Goal: Obtain resource: Download file/media

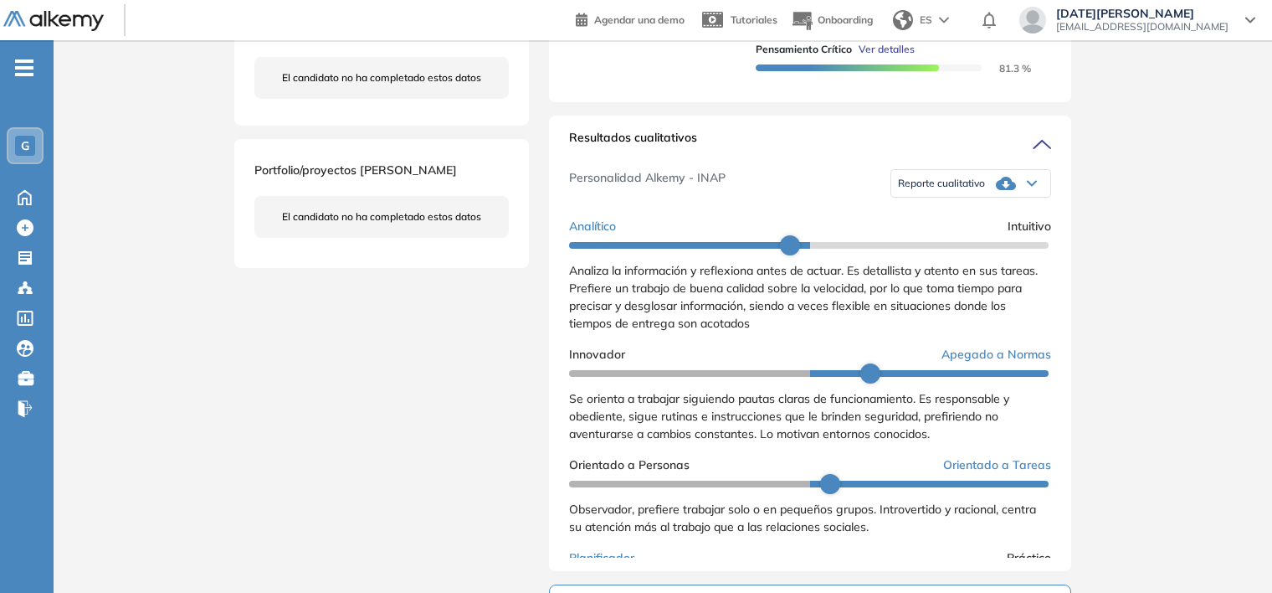
drag, startPoint x: 747, startPoint y: 0, endPoint x: 403, endPoint y: 396, distance: 524.5
click at [403, 396] on div "[PERSON_NAME] 0 . Administración 1 . Comercial 2 . Soporte Comercial 3 . Contro…" at bounding box center [662, 411] width 857 height 1680
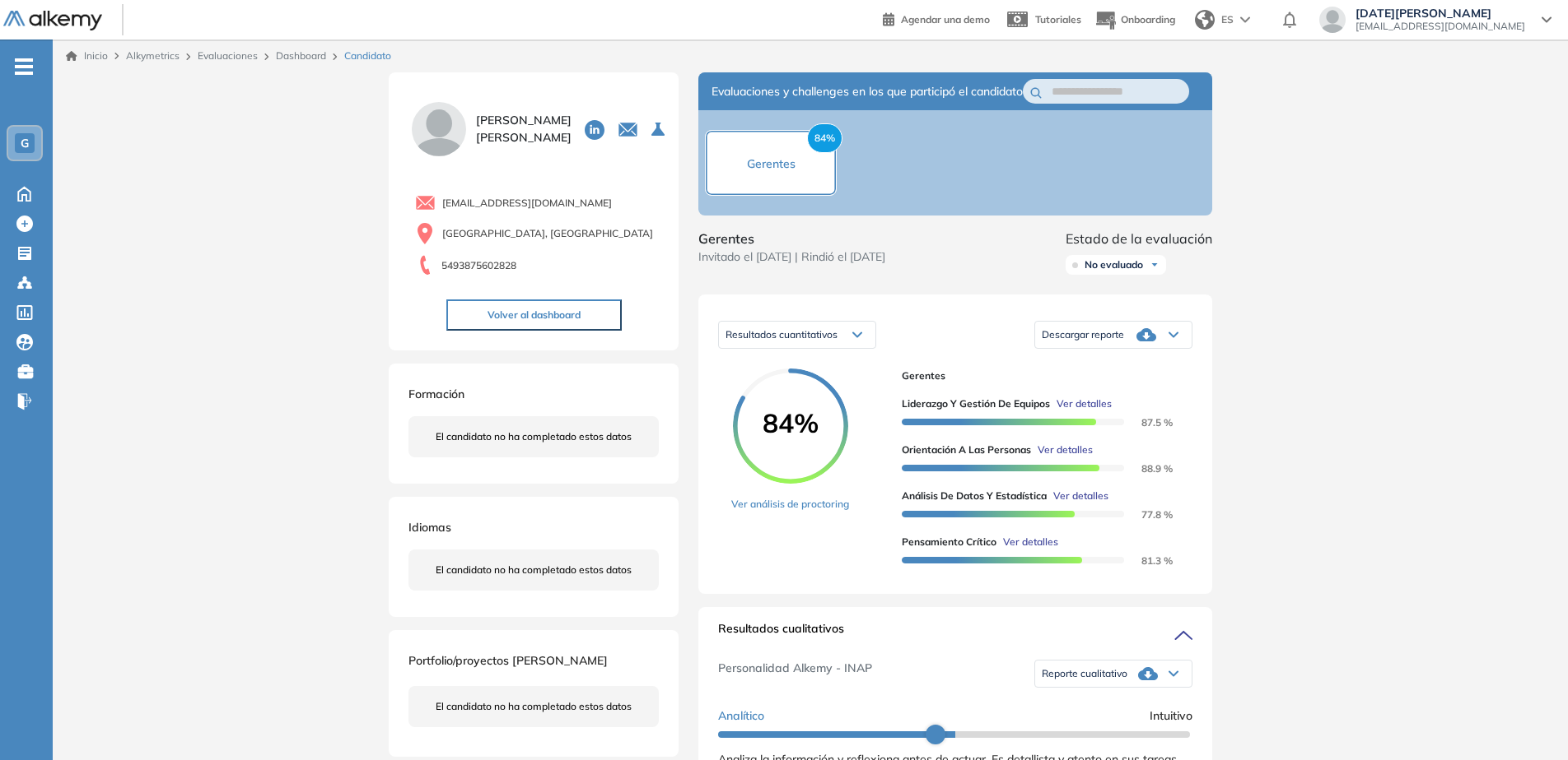
click at [298, 54] on link "Dashboard" at bounding box center [300, 55] width 50 height 13
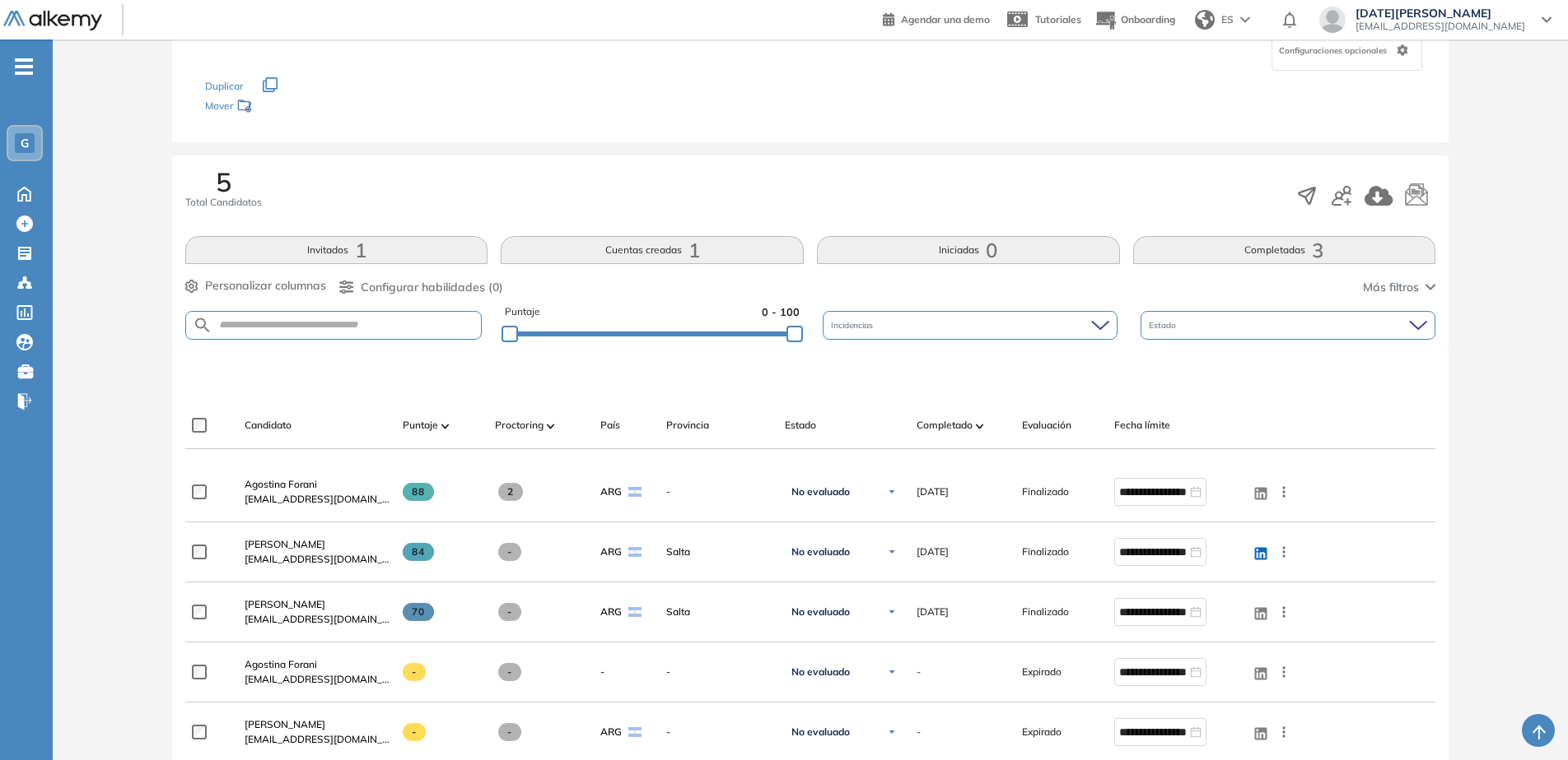
scroll to position [164, 0]
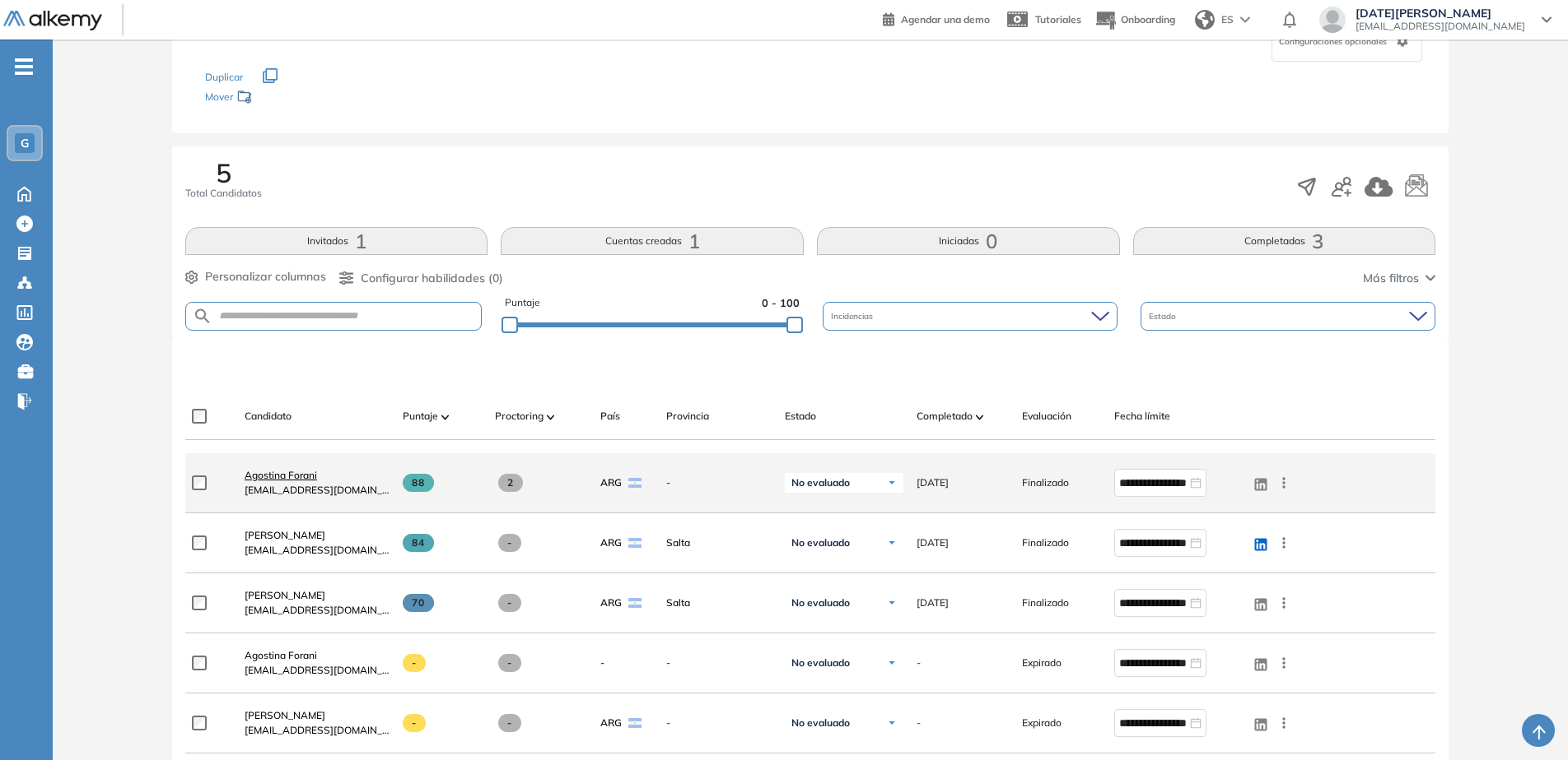
click at [317, 480] on span "Agostina Forani" at bounding box center [281, 475] width 73 height 13
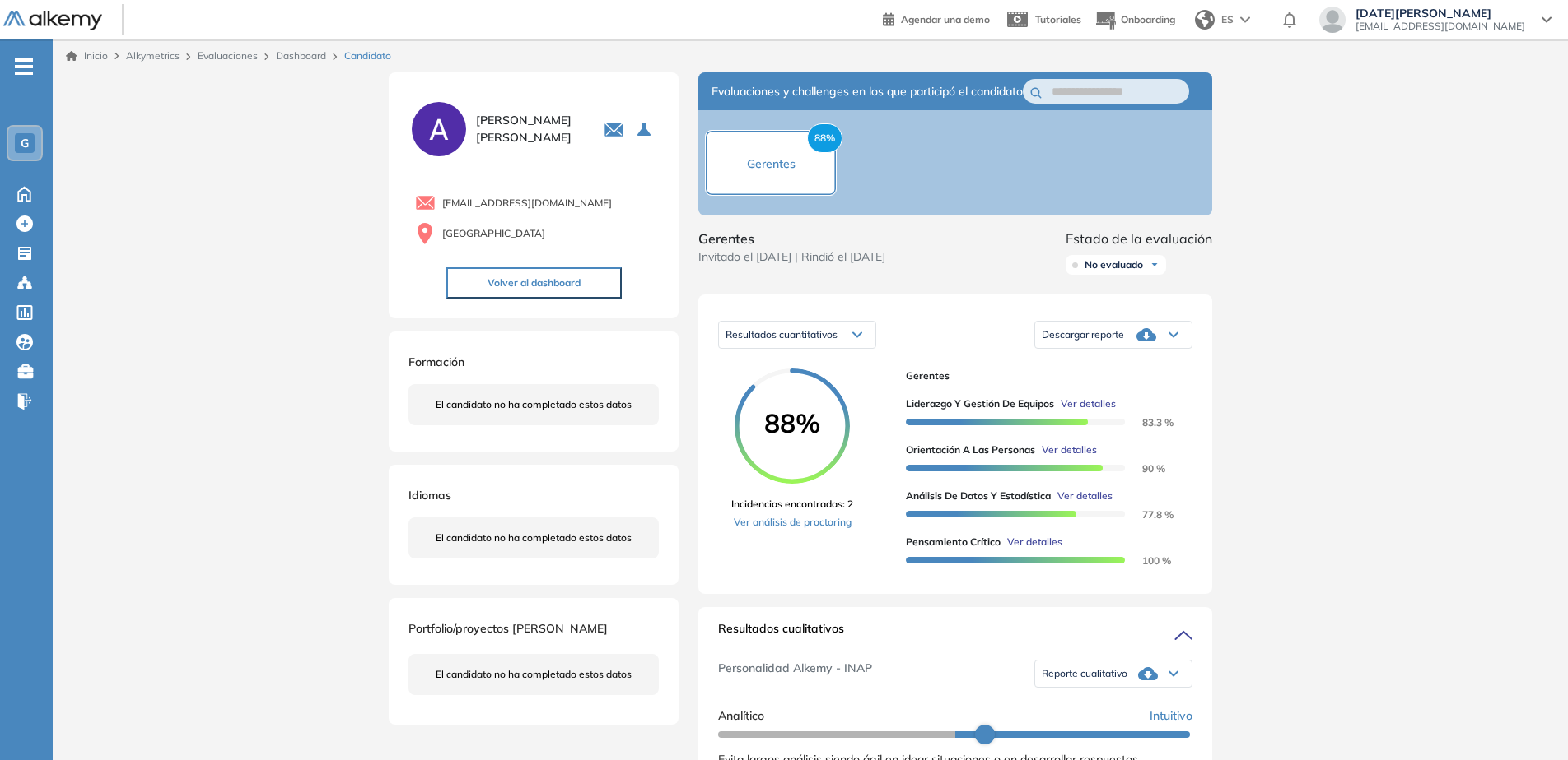
click at [1181, 349] on div "Descargar reporte" at bounding box center [1113, 334] width 156 height 32
click at [1132, 412] on li "Descargar informe resumido" at bounding box center [1104, 403] width 123 height 17
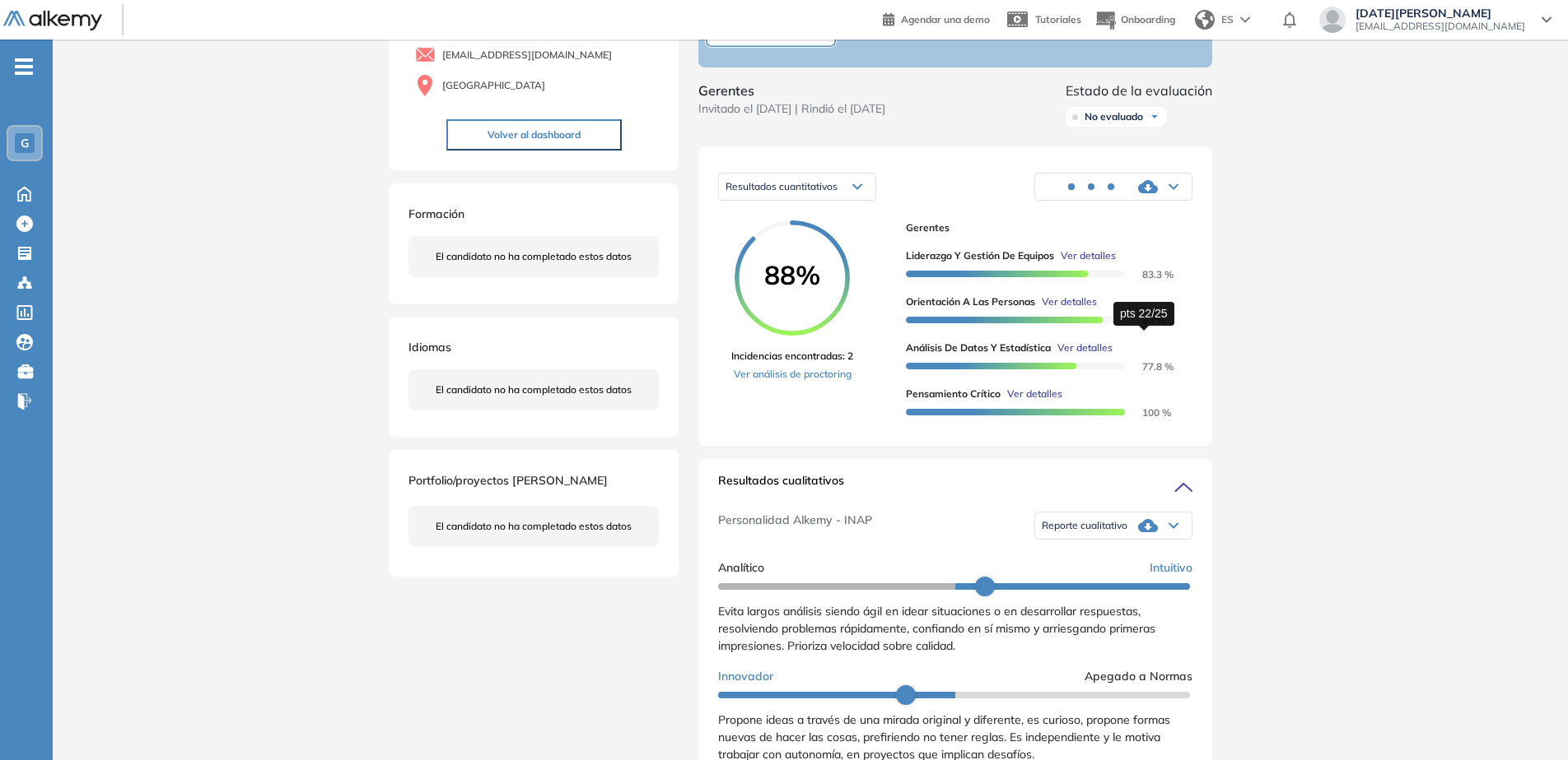
scroll to position [164, 0]
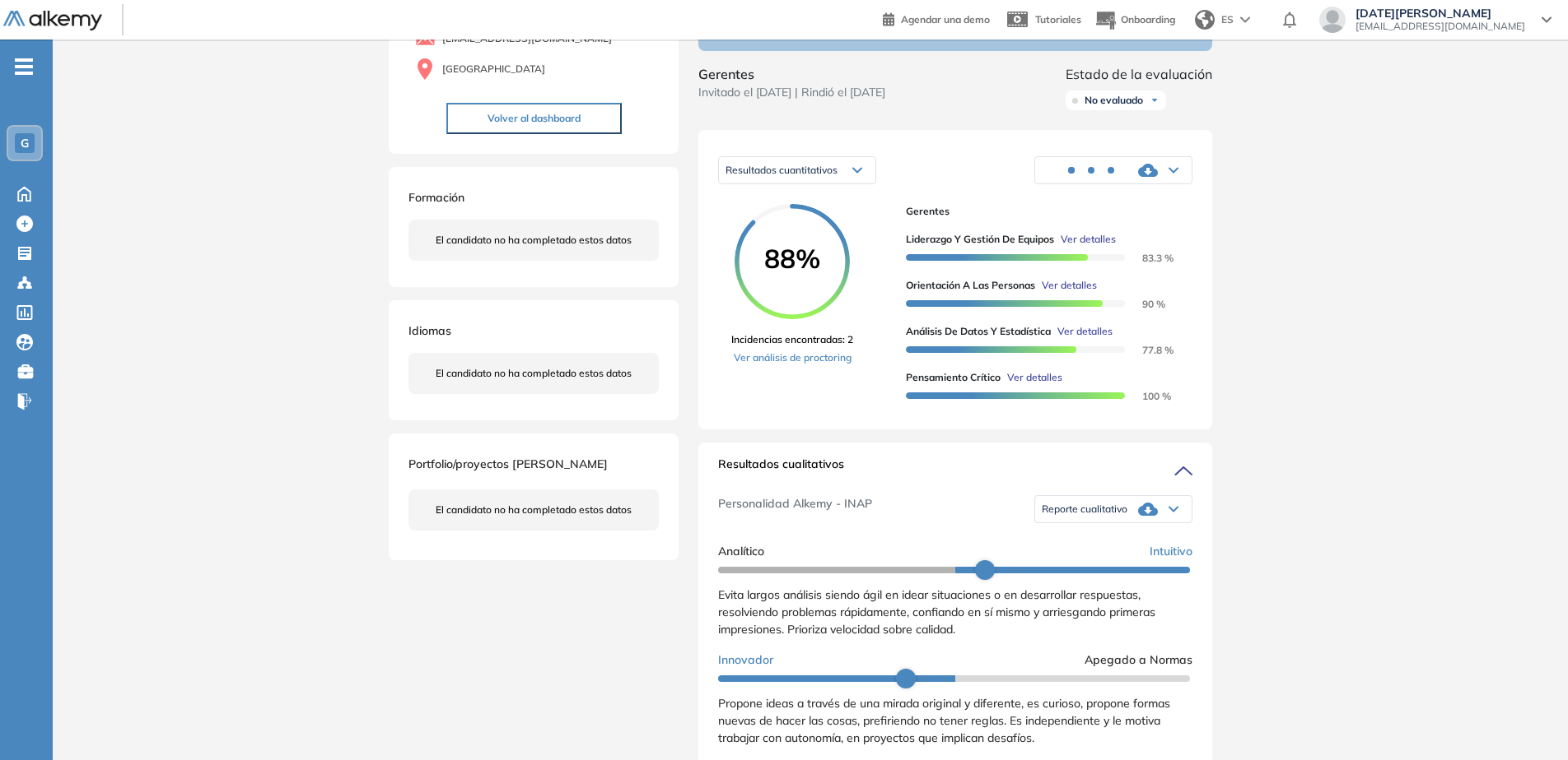
click at [1174, 173] on icon at bounding box center [1174, 171] width 8 height 4
click at [1100, 517] on div "Reporte cualitativo" at bounding box center [1113, 508] width 156 height 32
click at [1115, 582] on li "Reporte sin Afinidad AI" at bounding box center [1091, 577] width 97 height 17
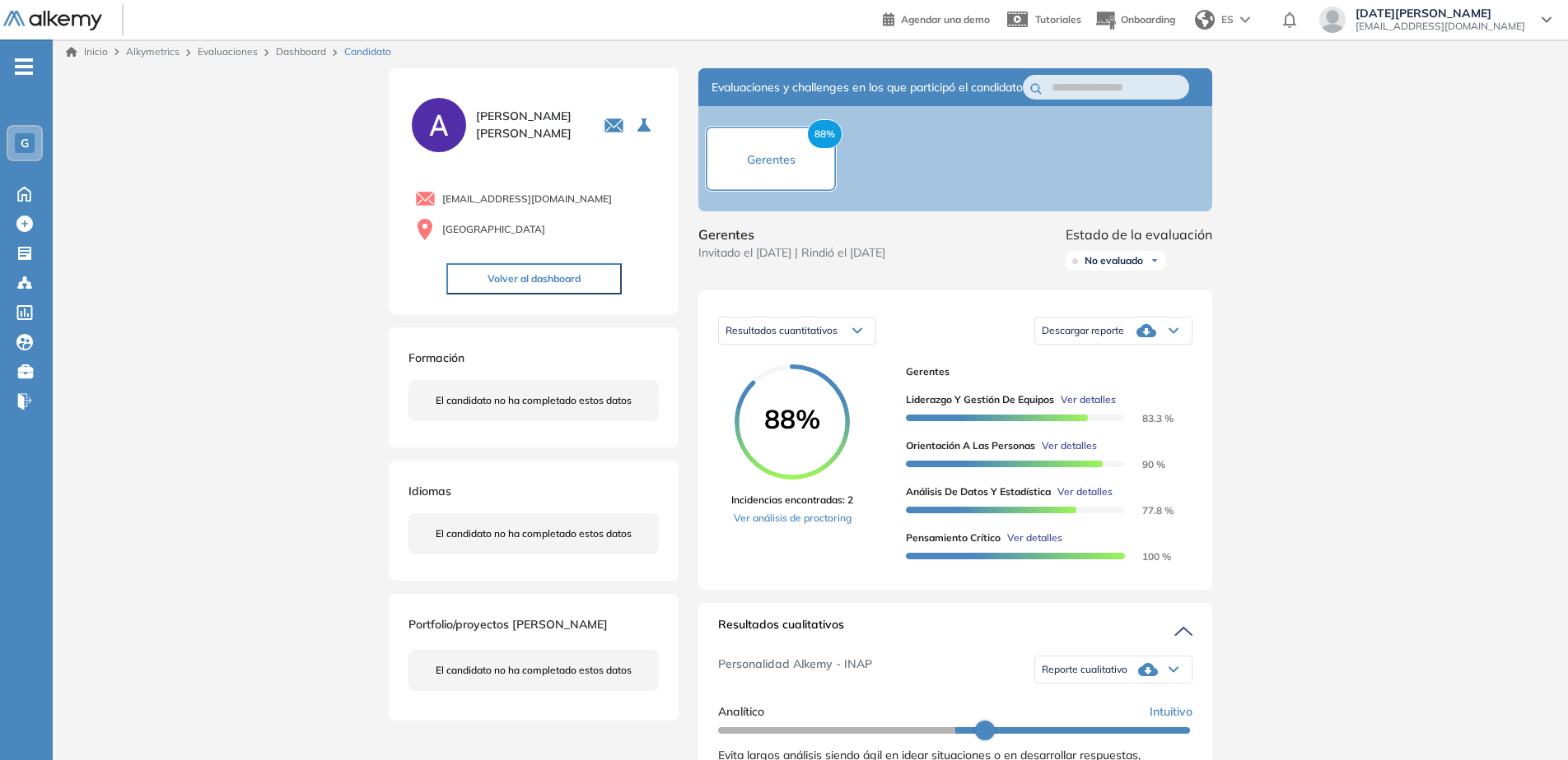
scroll to position [0, 0]
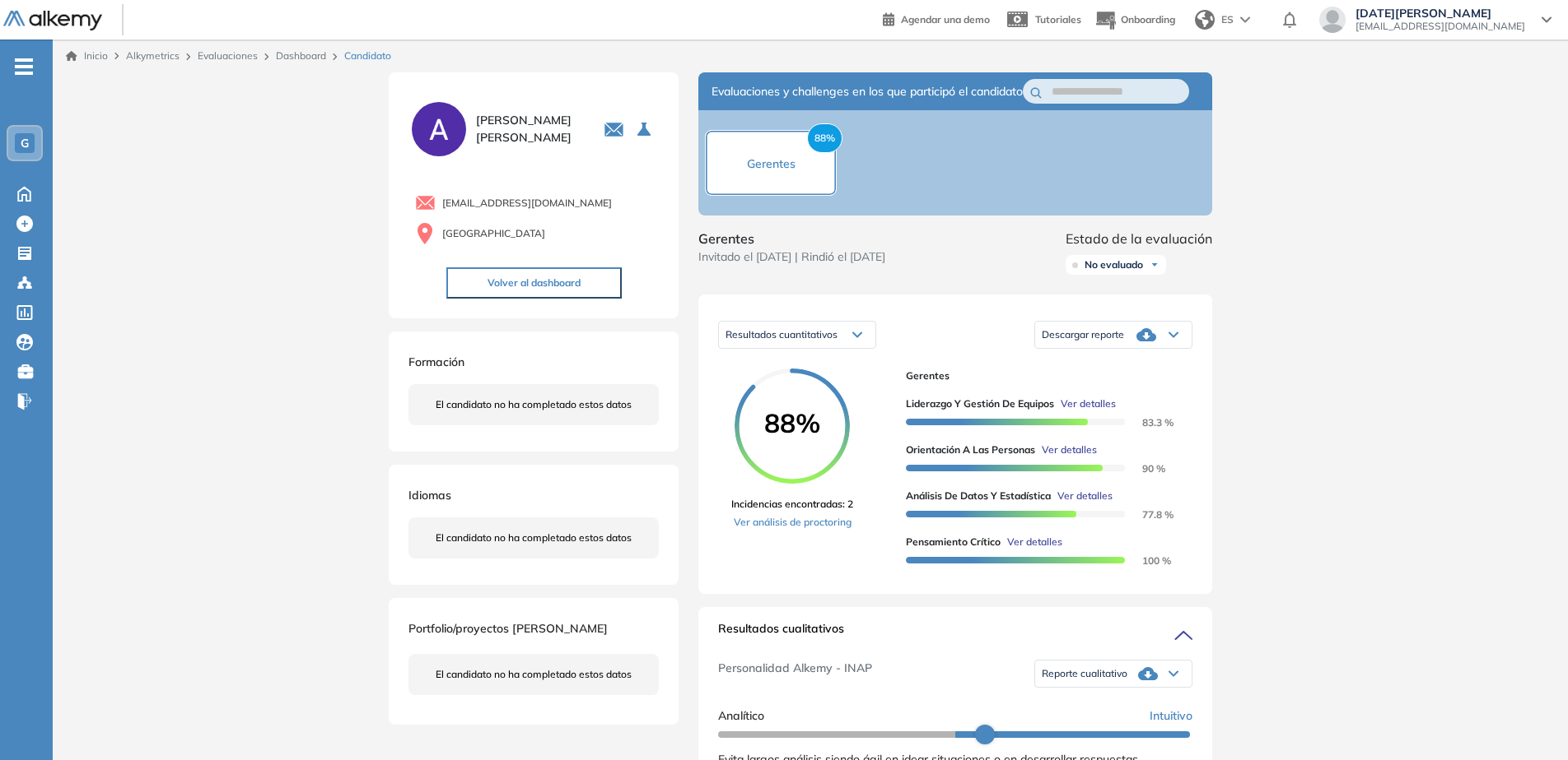
click at [1115, 341] on span "Descargar reporte" at bounding box center [1083, 334] width 83 height 13
click at [1158, 381] on li "Descargar informe completo" at bounding box center [1104, 374] width 122 height 17
click at [310, 53] on link "Dashboard" at bounding box center [300, 55] width 50 height 13
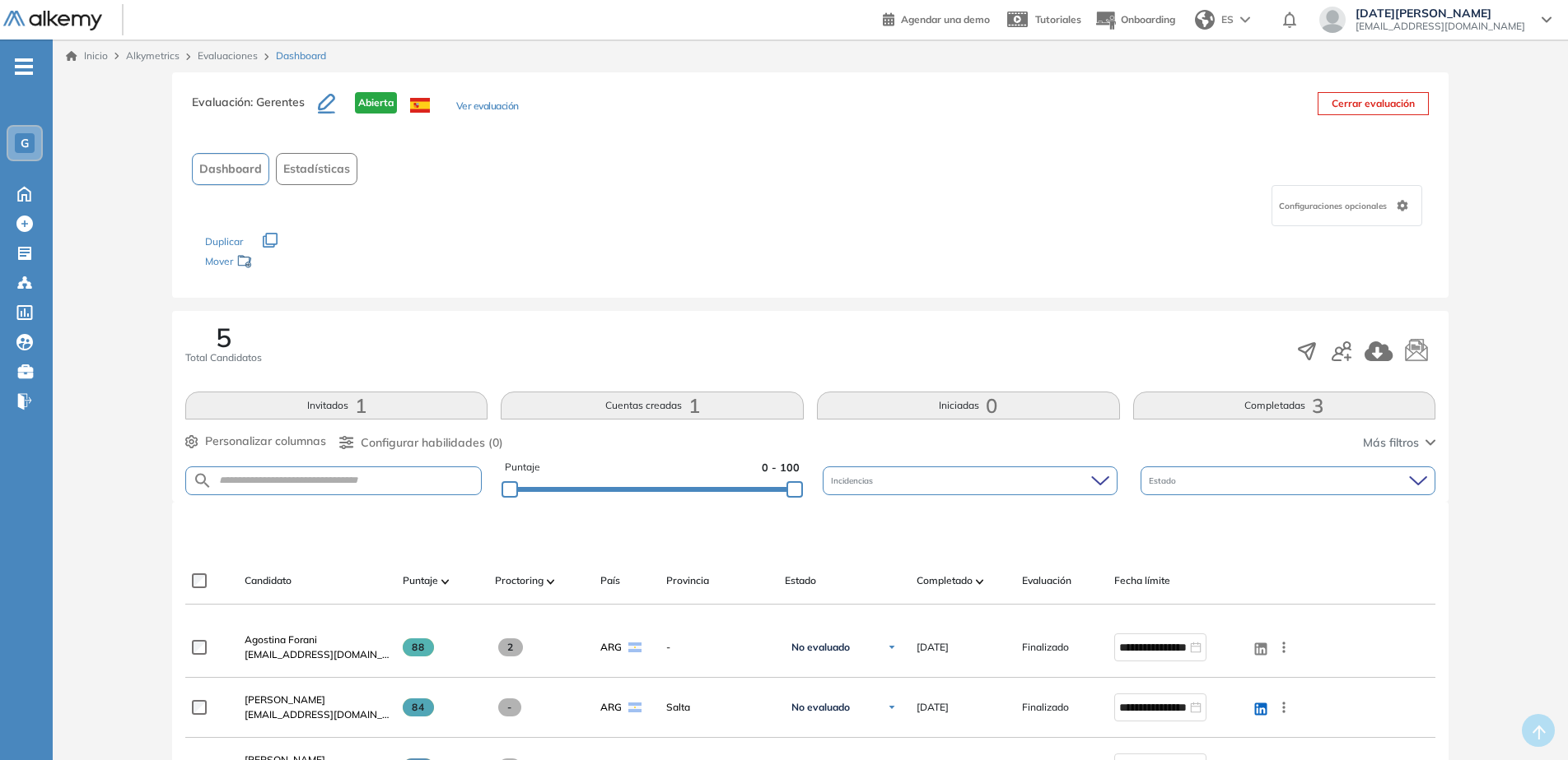
click at [1250, 391] on div "Evaluación : Gerentes Abierta Ver evaluación Cerrar evaluación Dashboard Estadí…" at bounding box center [810, 657] width 1502 height 1169
click at [1250, 354] on icon "button" at bounding box center [1378, 351] width 28 height 20
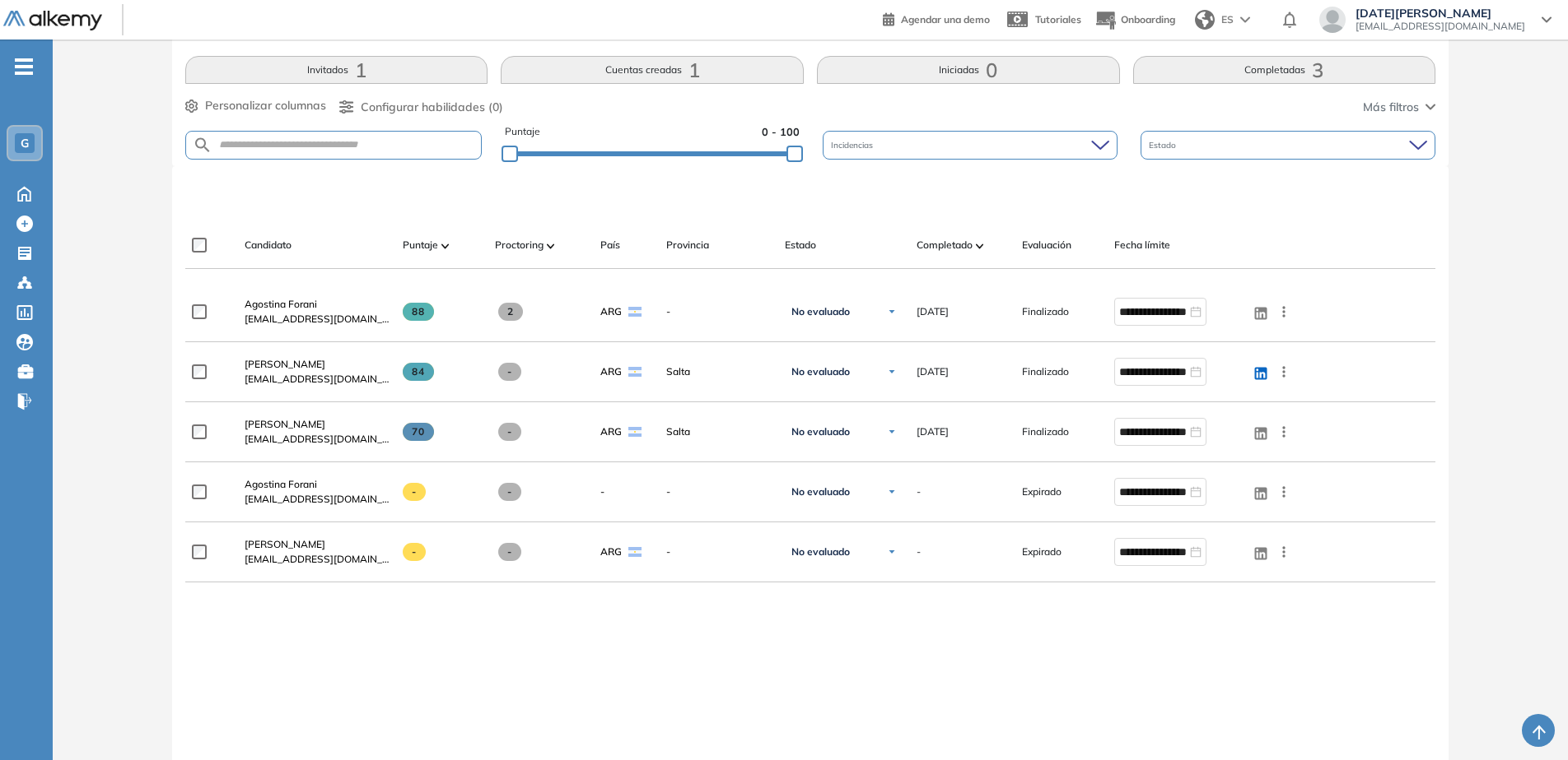
scroll to position [412, 0]
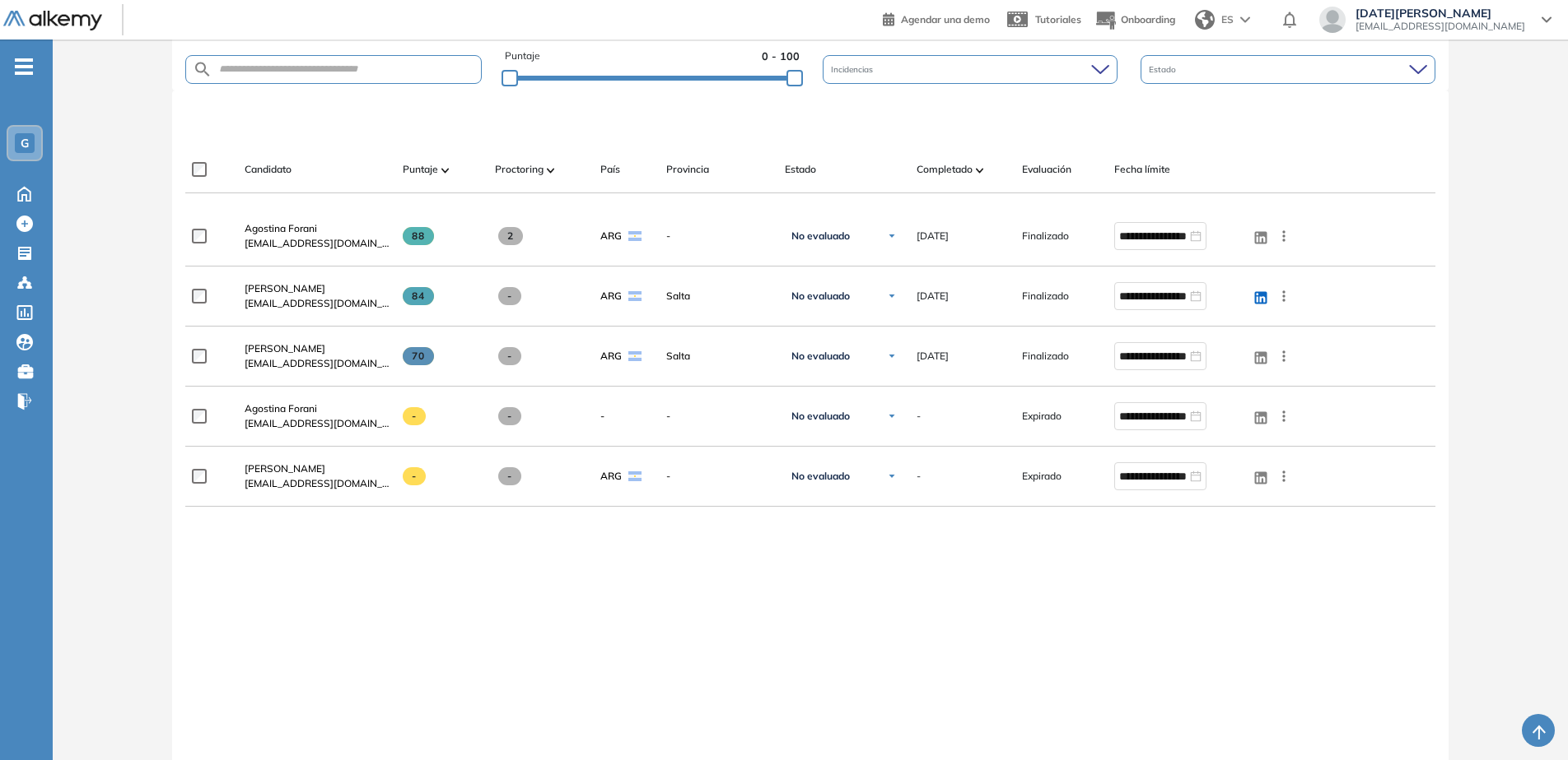
click at [810, 582] on div "**********" at bounding box center [810, 495] width 1250 height 577
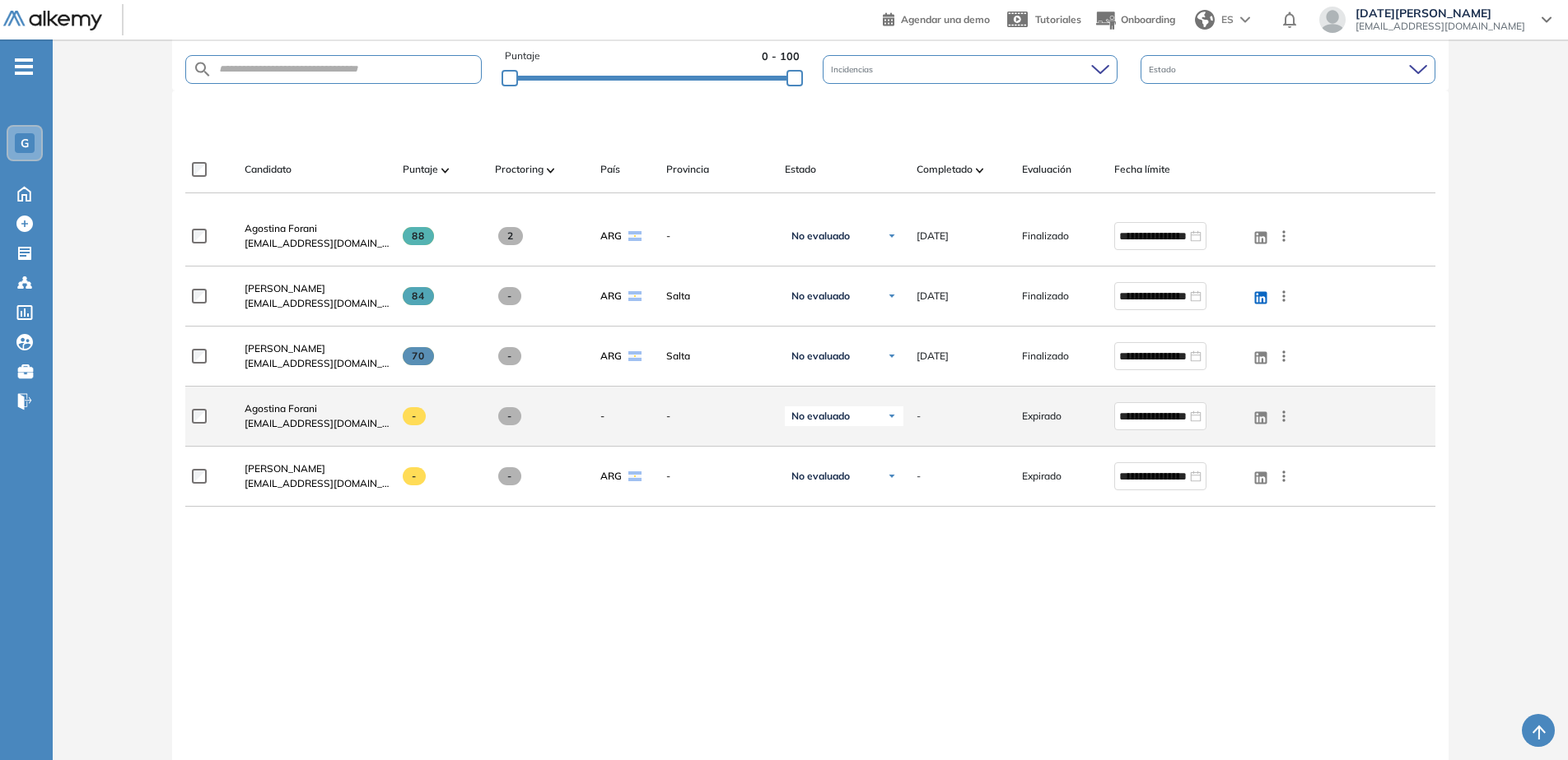
click at [1250, 417] on icon at bounding box center [1284, 416] width 17 height 17
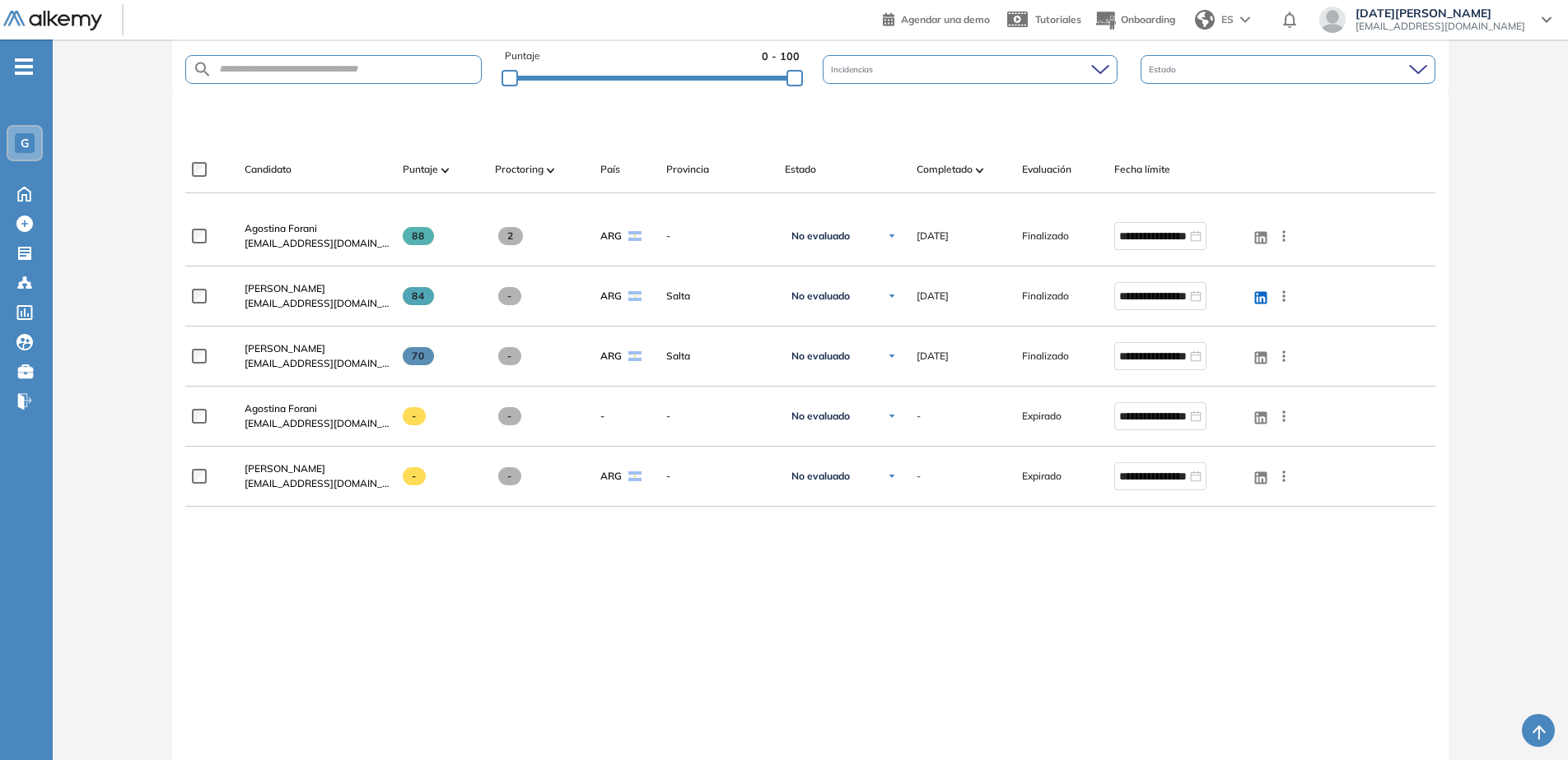
click at [838, 582] on div "**********" at bounding box center [810, 495] width 1250 height 577
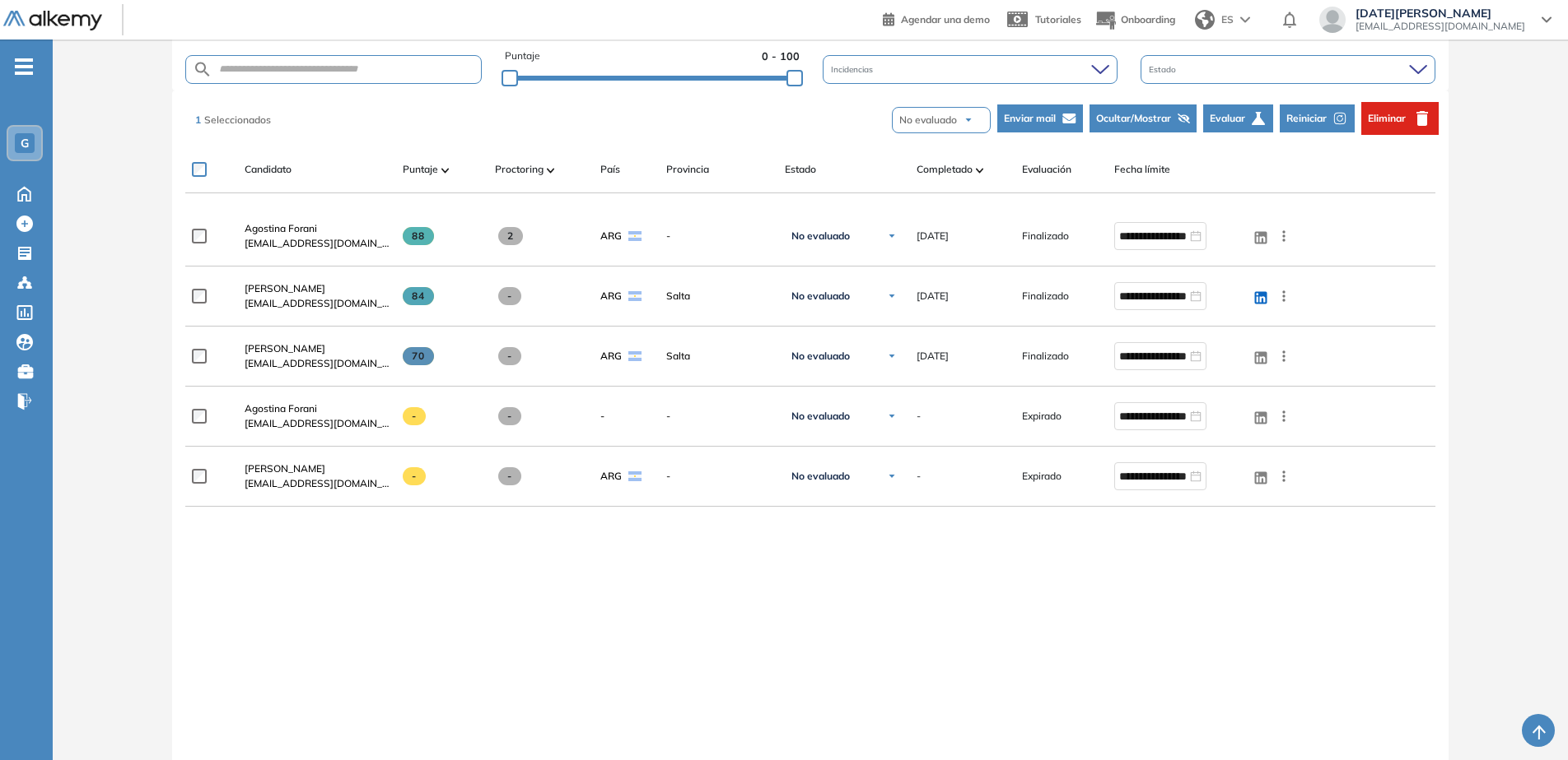
click at [1250, 117] on span "Eliminar" at bounding box center [1386, 118] width 38 height 15
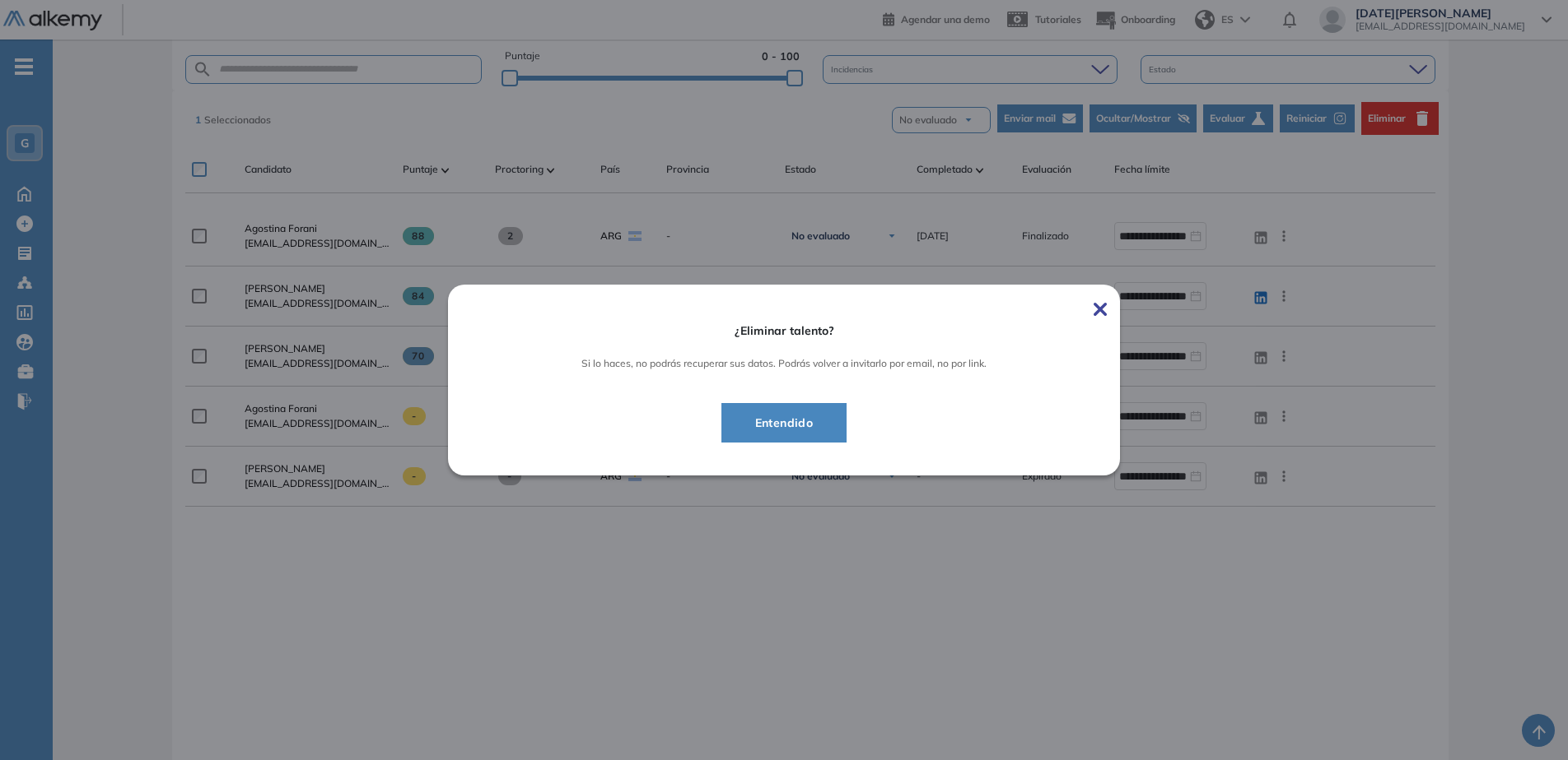
click at [796, 428] on span "Entendido" at bounding box center [784, 423] width 85 height 20
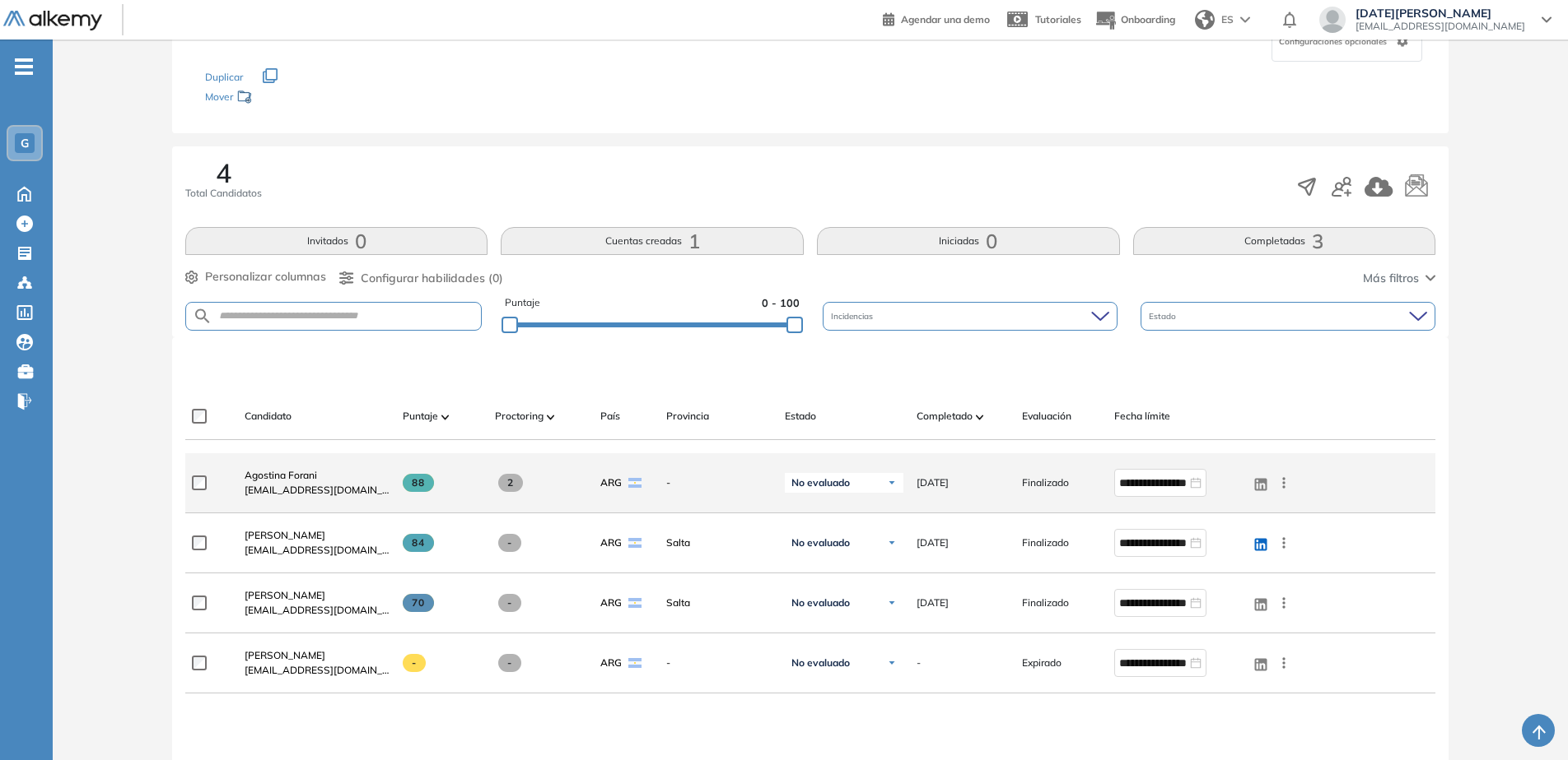
scroll to position [0, 0]
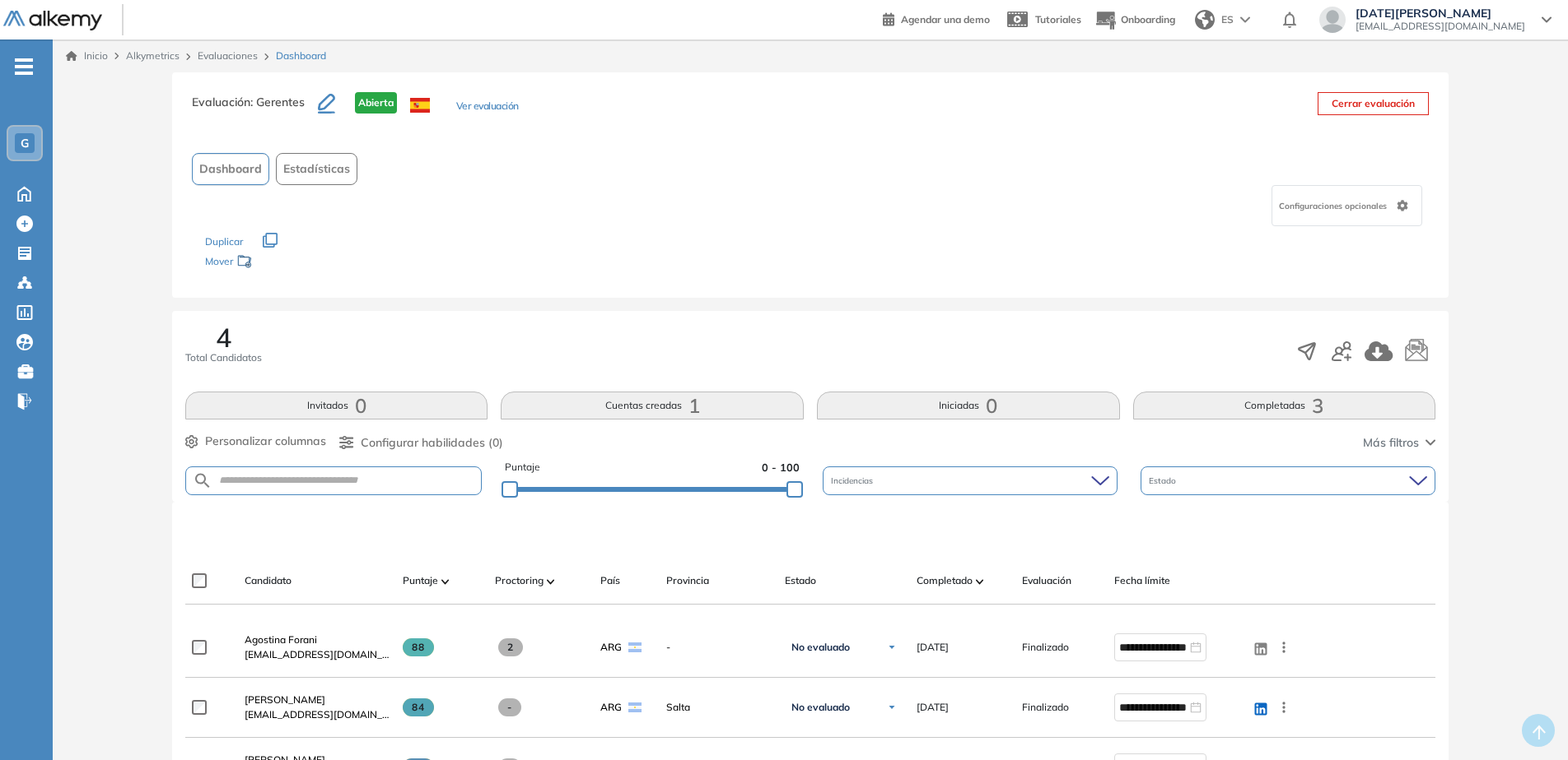
click at [235, 50] on link "Evaluaciones" at bounding box center [227, 55] width 60 height 13
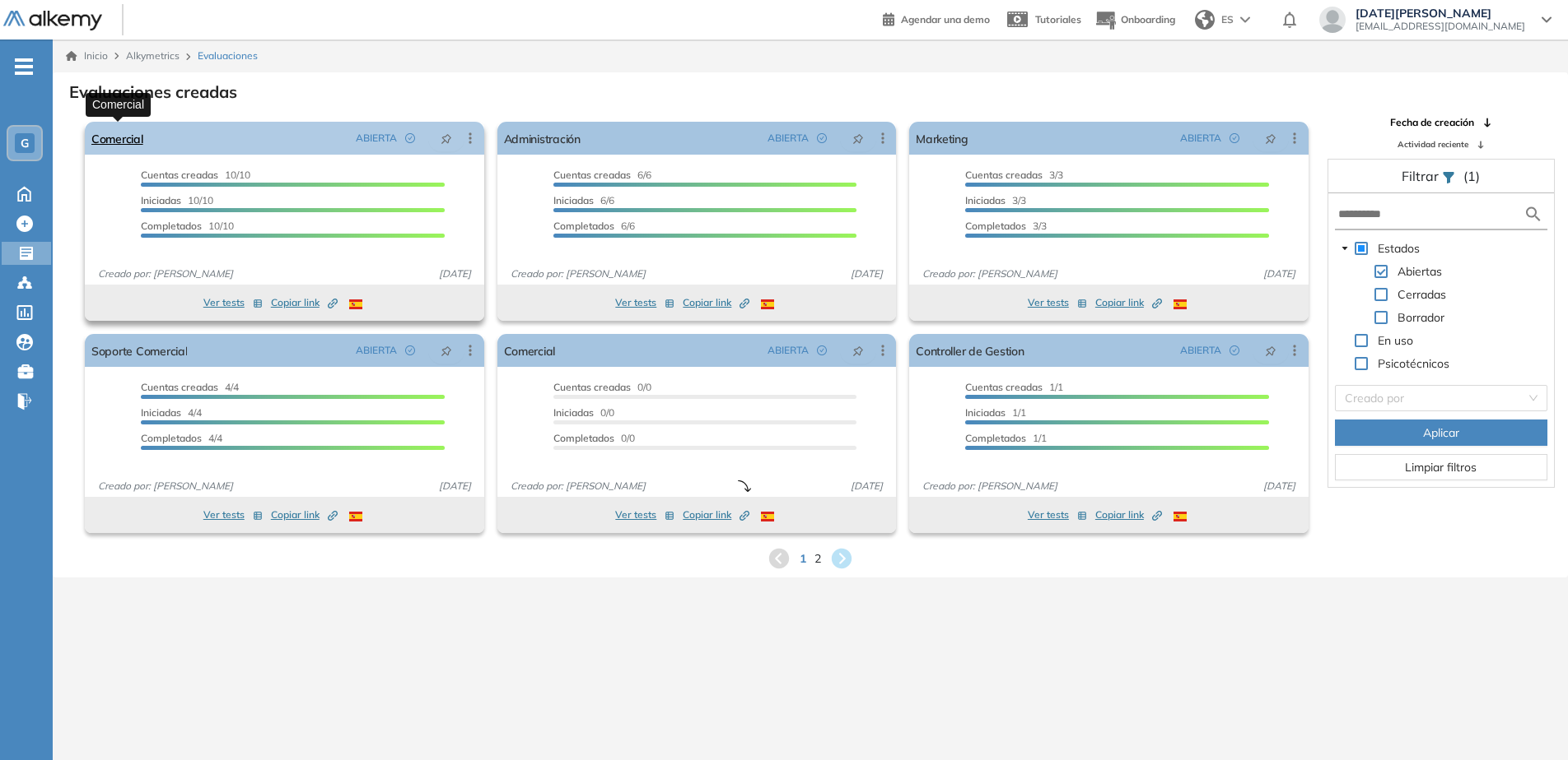
click at [117, 133] on link "Comercial" at bounding box center [117, 138] width 52 height 32
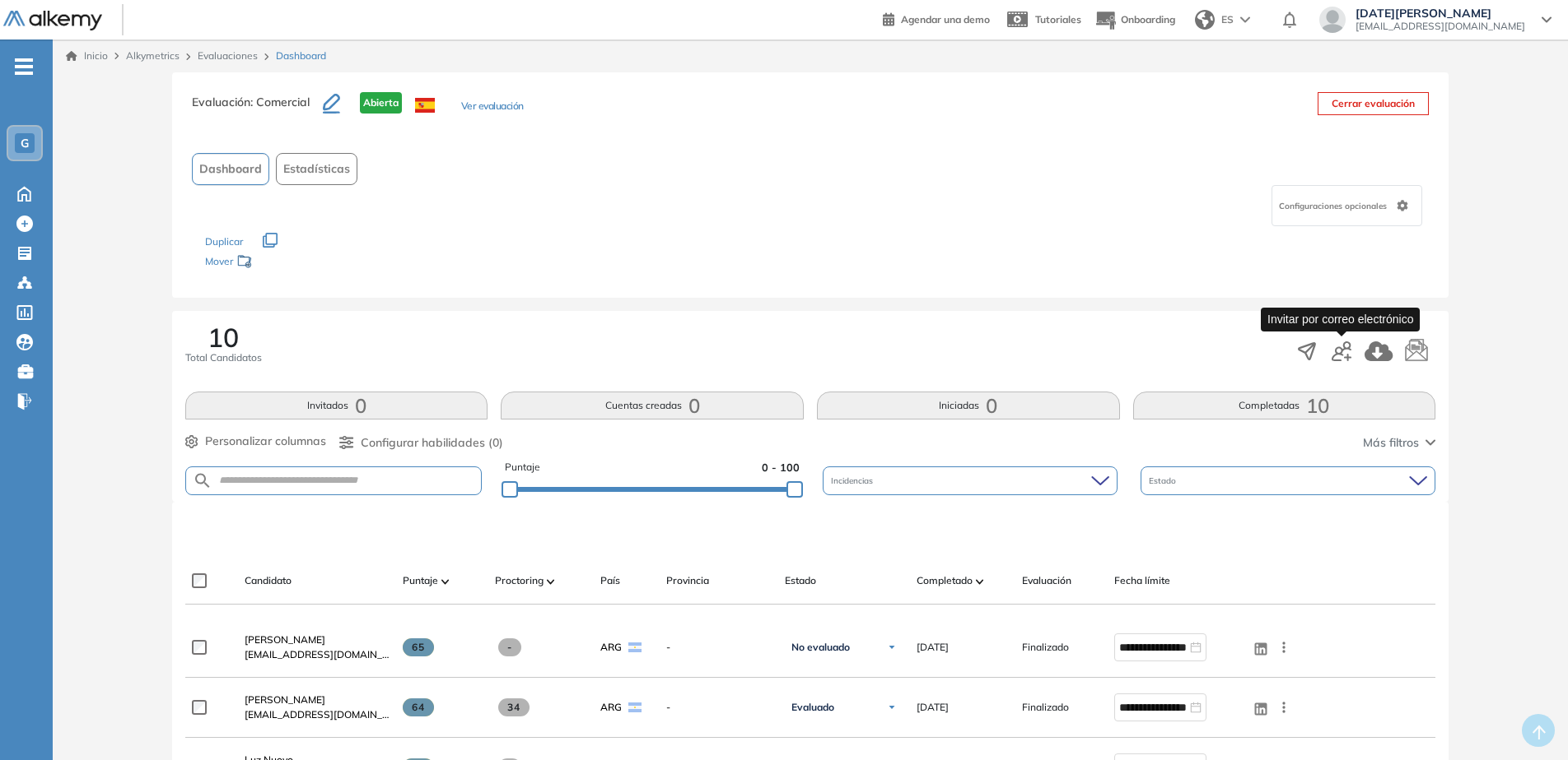
click at [1250, 354] on icon "button" at bounding box center [1341, 351] width 20 height 20
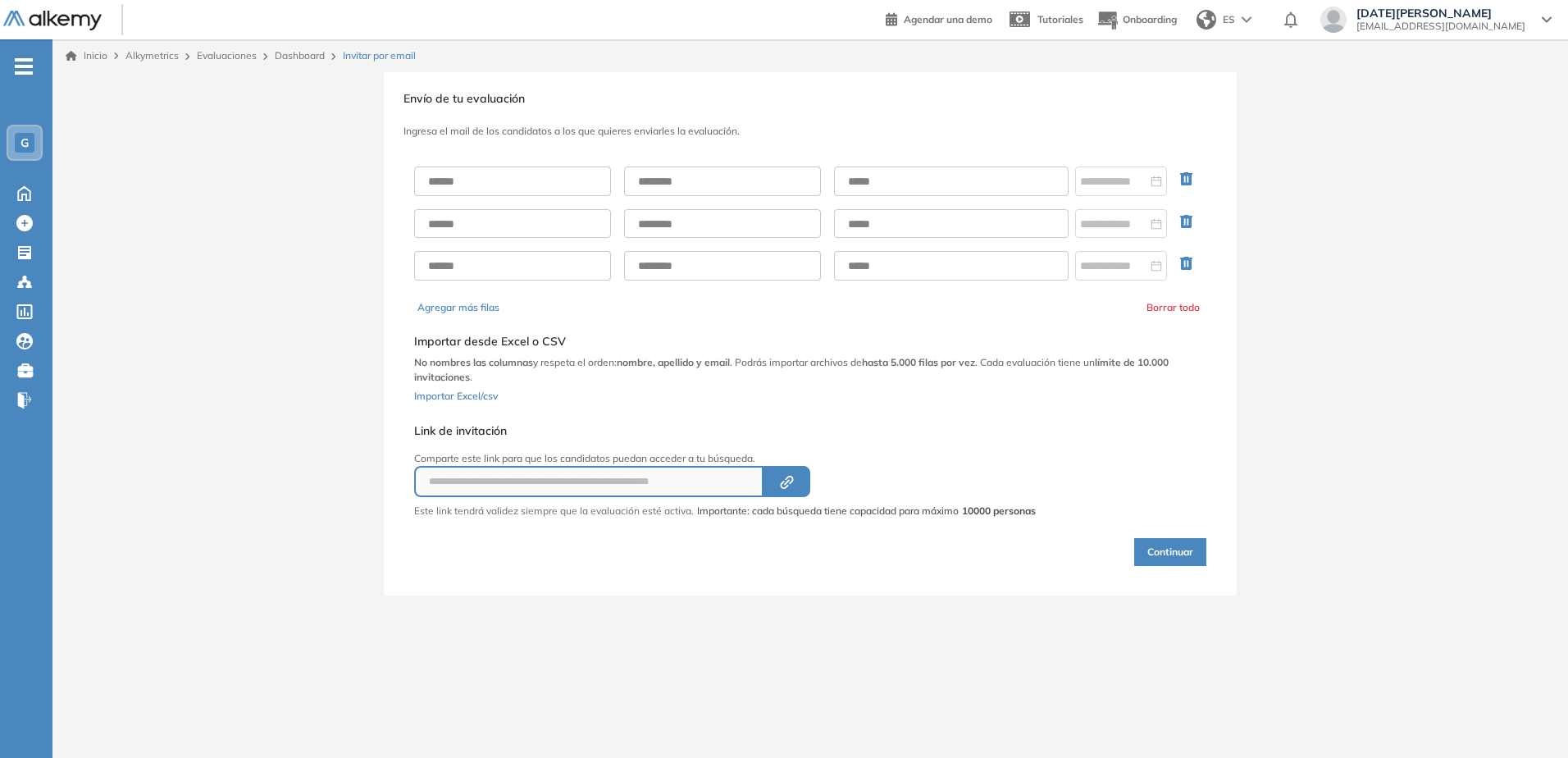
click at [297, 57] on link "Dashboard" at bounding box center [299, 55] width 50 height 13
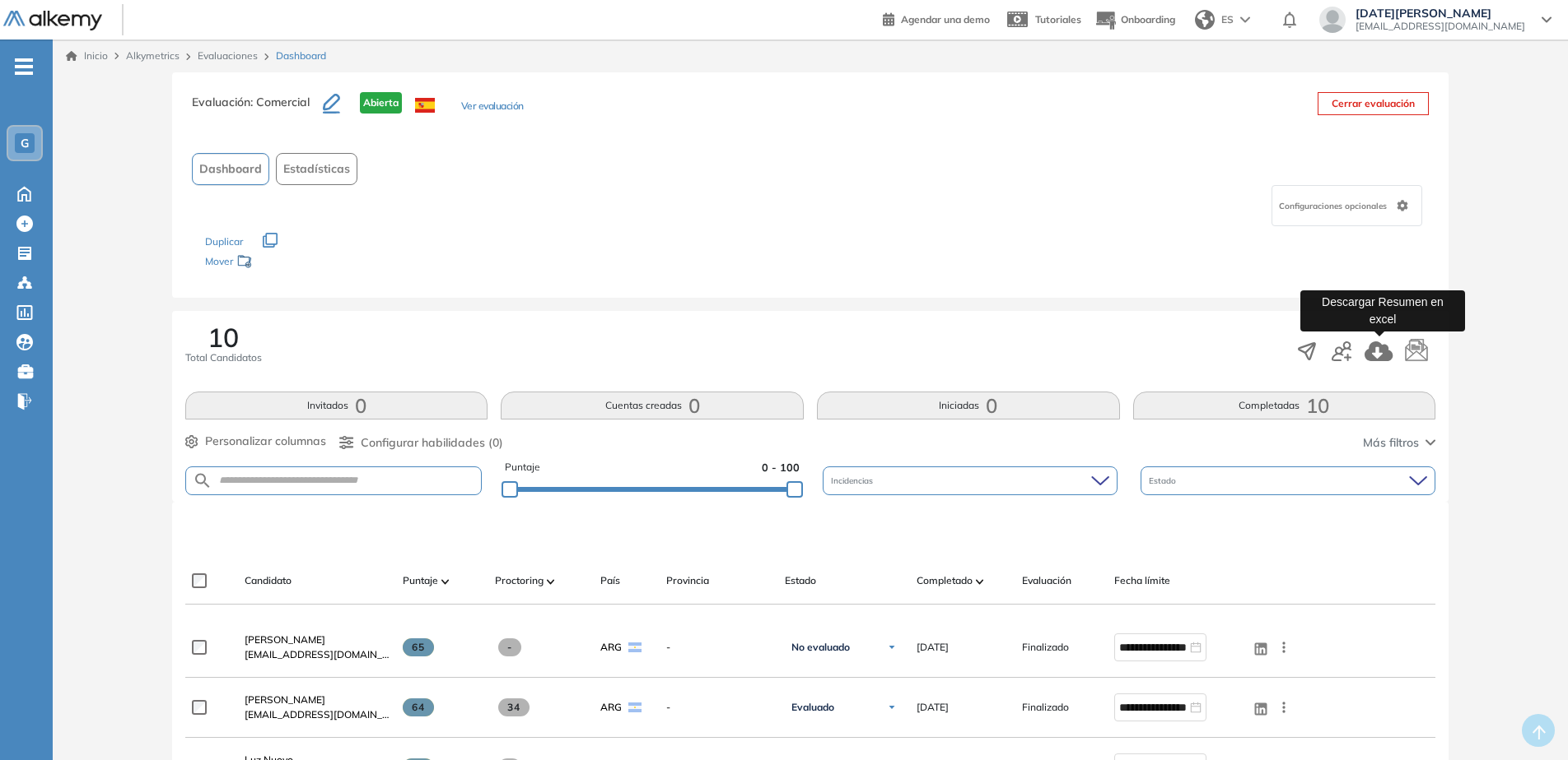
click at [1250, 354] on icon "button" at bounding box center [1378, 351] width 29 height 20
click at [859, 210] on div "Configuraciones opcionales" at bounding box center [810, 205] width 1236 height 41
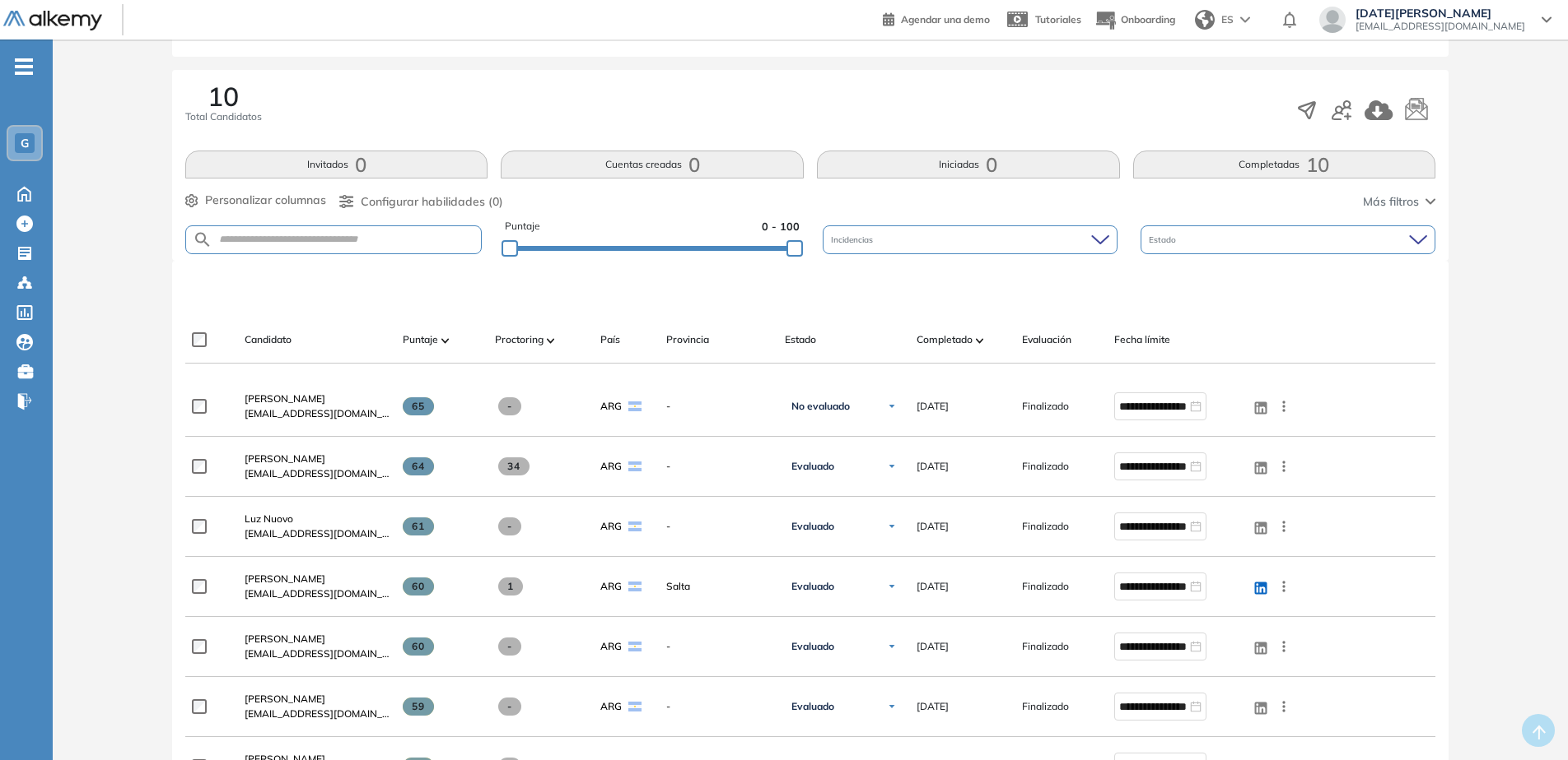
scroll to position [329, 0]
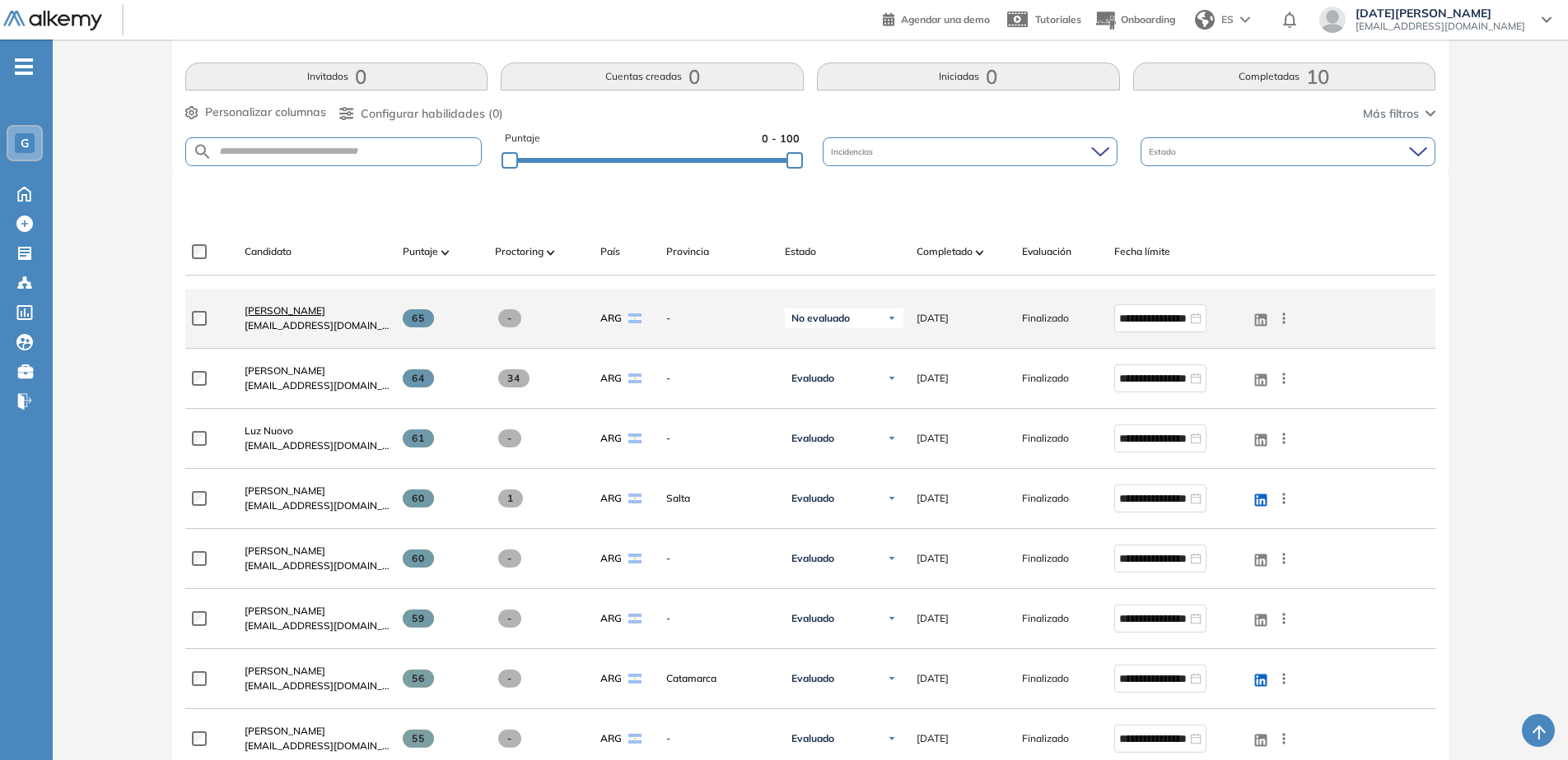
click at [326, 310] on span "[PERSON_NAME]" at bounding box center [285, 311] width 81 height 13
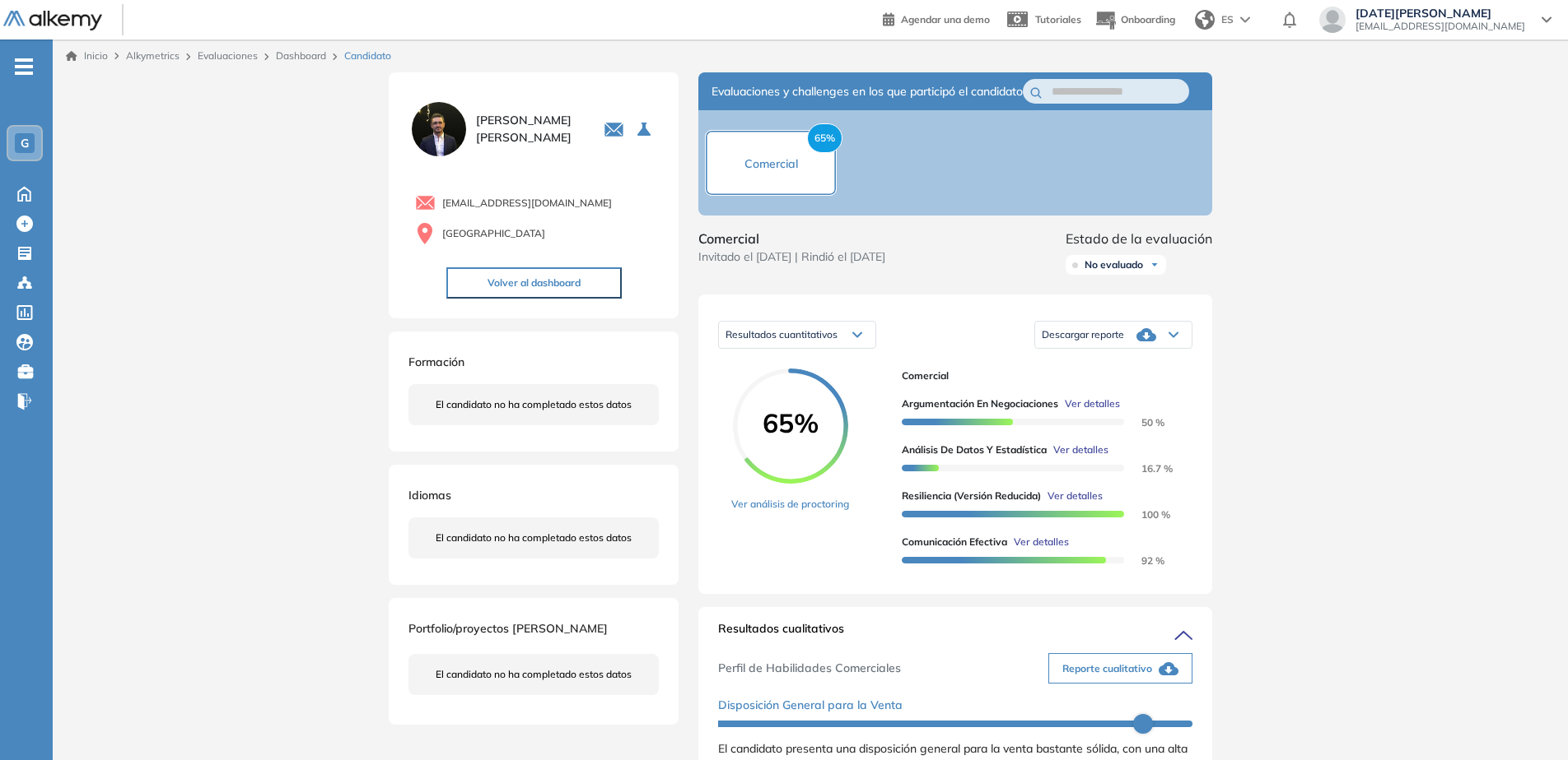
click at [1126, 350] on div "Descargar reporte" at bounding box center [1113, 334] width 156 height 32
click at [1119, 381] on li "Descargar informe completo" at bounding box center [1104, 374] width 122 height 17
click at [1109, 582] on span "Reporte cualitativo" at bounding box center [1107, 669] width 90 height 15
